Goal: Find specific page/section

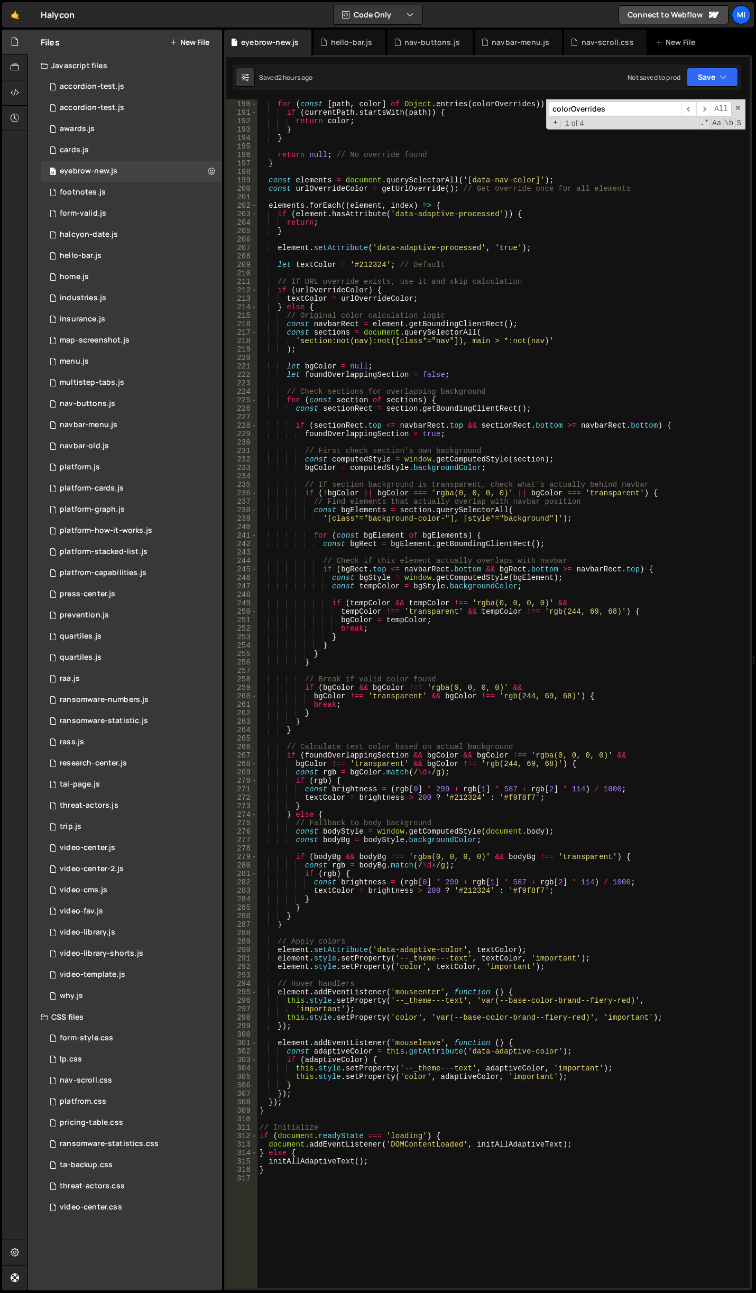
scroll to position [1599, 0]
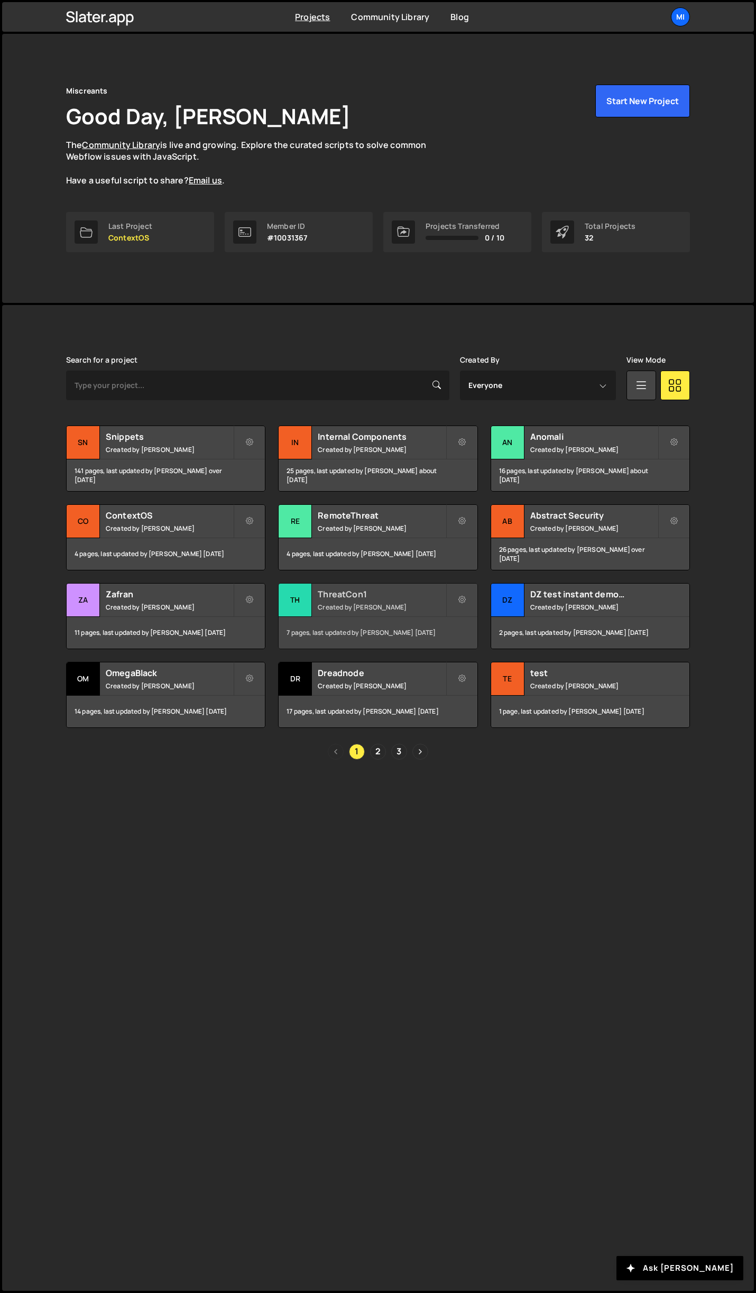
click at [413, 601] on div "ThreatCon1 Created by Jarek Kowalczyk" at bounding box center [378, 600] width 198 height 33
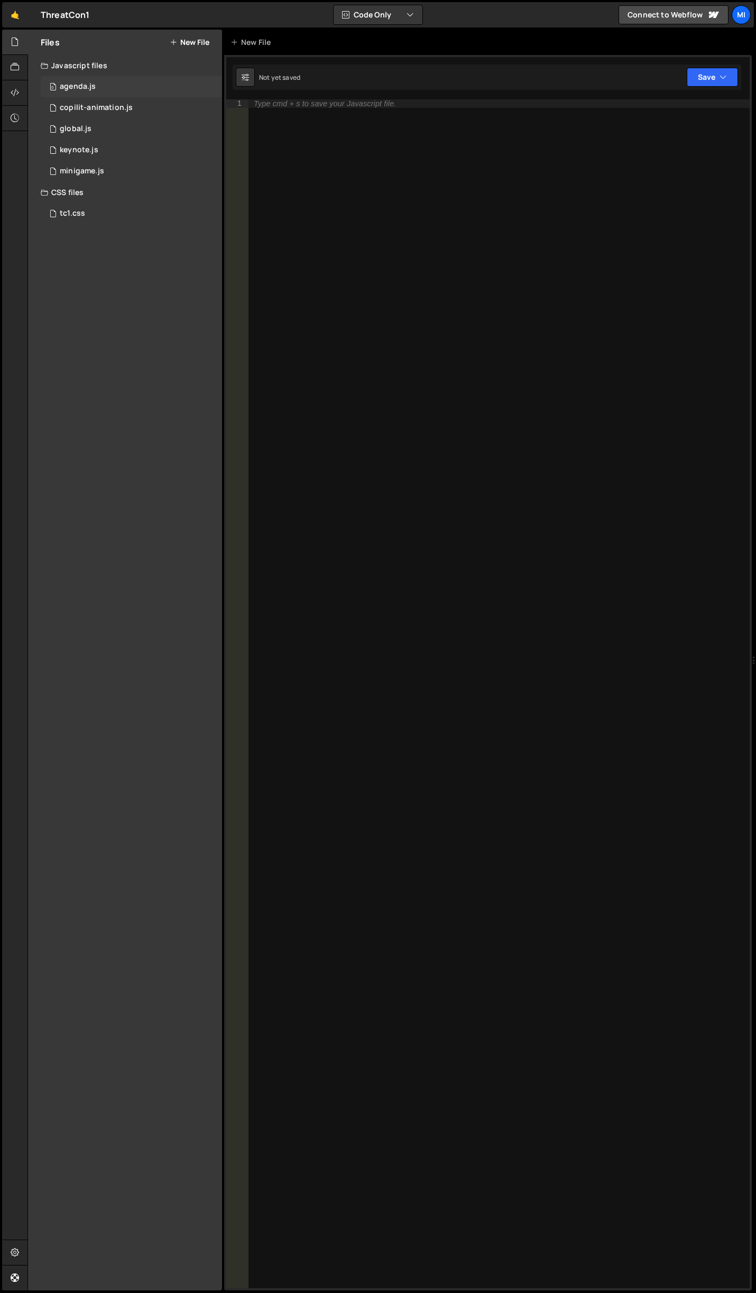
click at [118, 80] on div "0 agenda.js 0" at bounding box center [131, 86] width 181 height 21
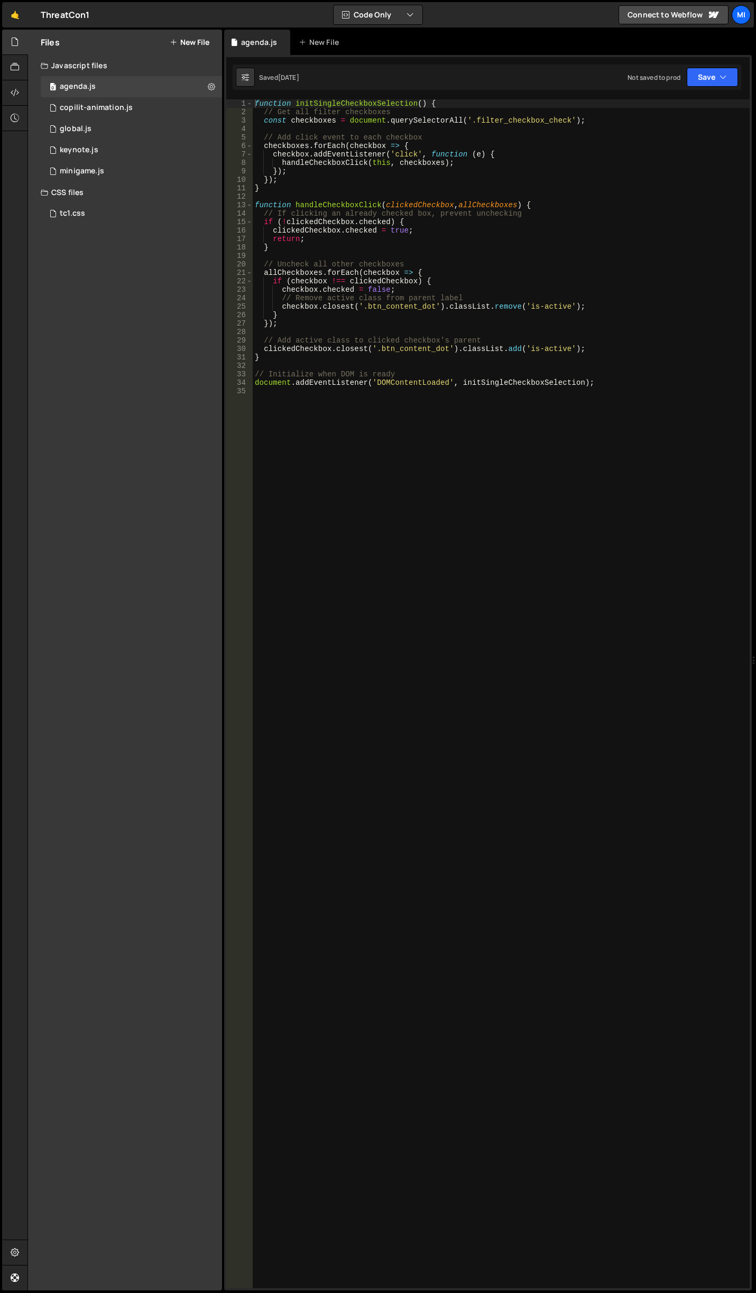
click at [416, 436] on div "function initSingleCheckboxSelection ( ) { // Get all filter checkboxes const c…" at bounding box center [501, 702] width 497 height 1206
click at [89, 216] on div "tc1.css 0" at bounding box center [131, 213] width 181 height 21
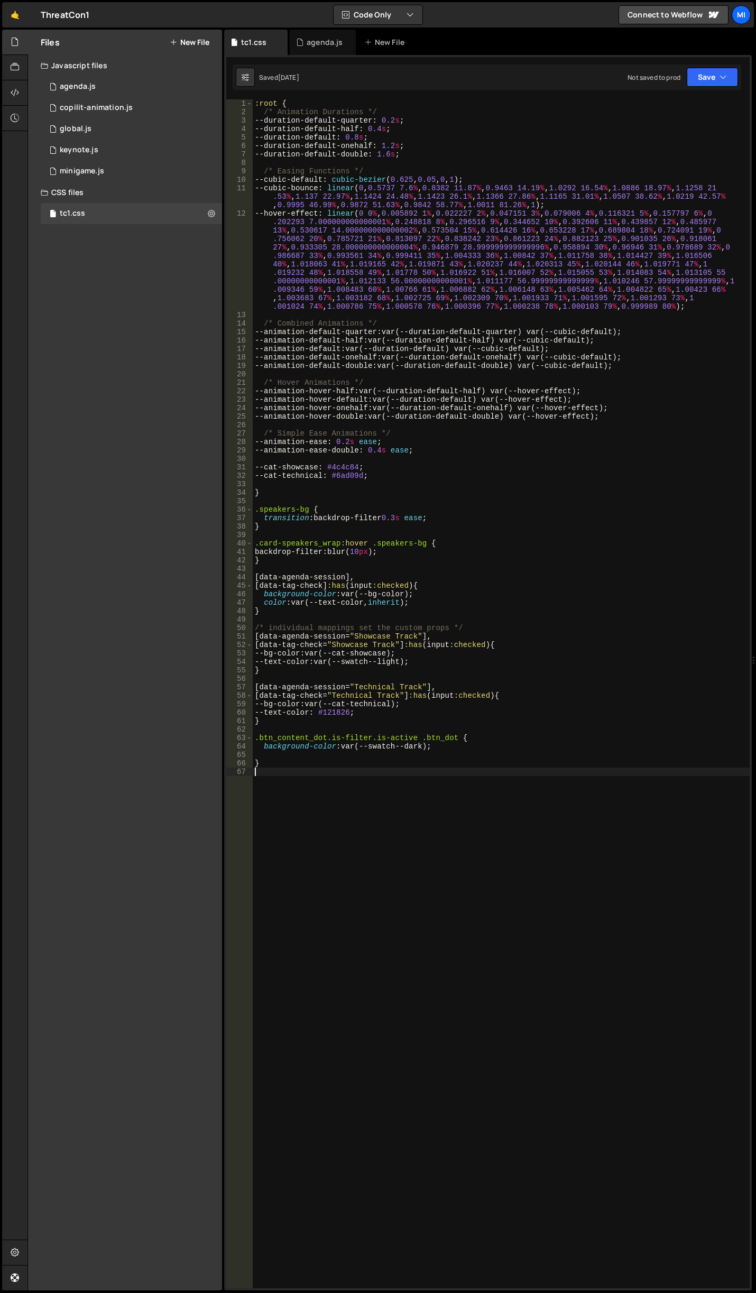
click at [362, 780] on div ":root { /* Animation Durations */ --duration-default-quarter : 0.2 s ; --durati…" at bounding box center [501, 702] width 497 height 1206
